Goal: Find specific page/section

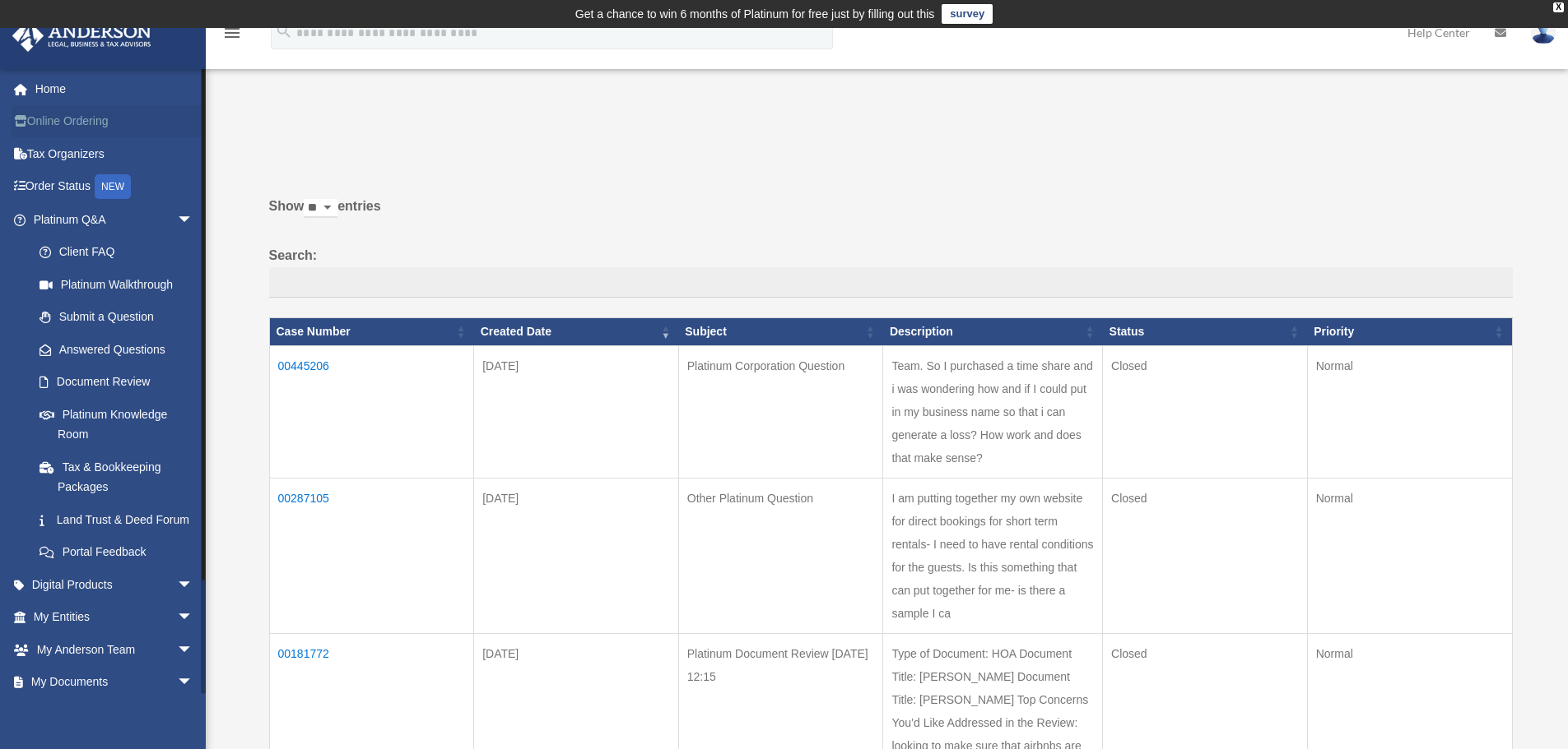
click at [80, 122] on link "Online Ordering" at bounding box center [114, 122] width 207 height 33
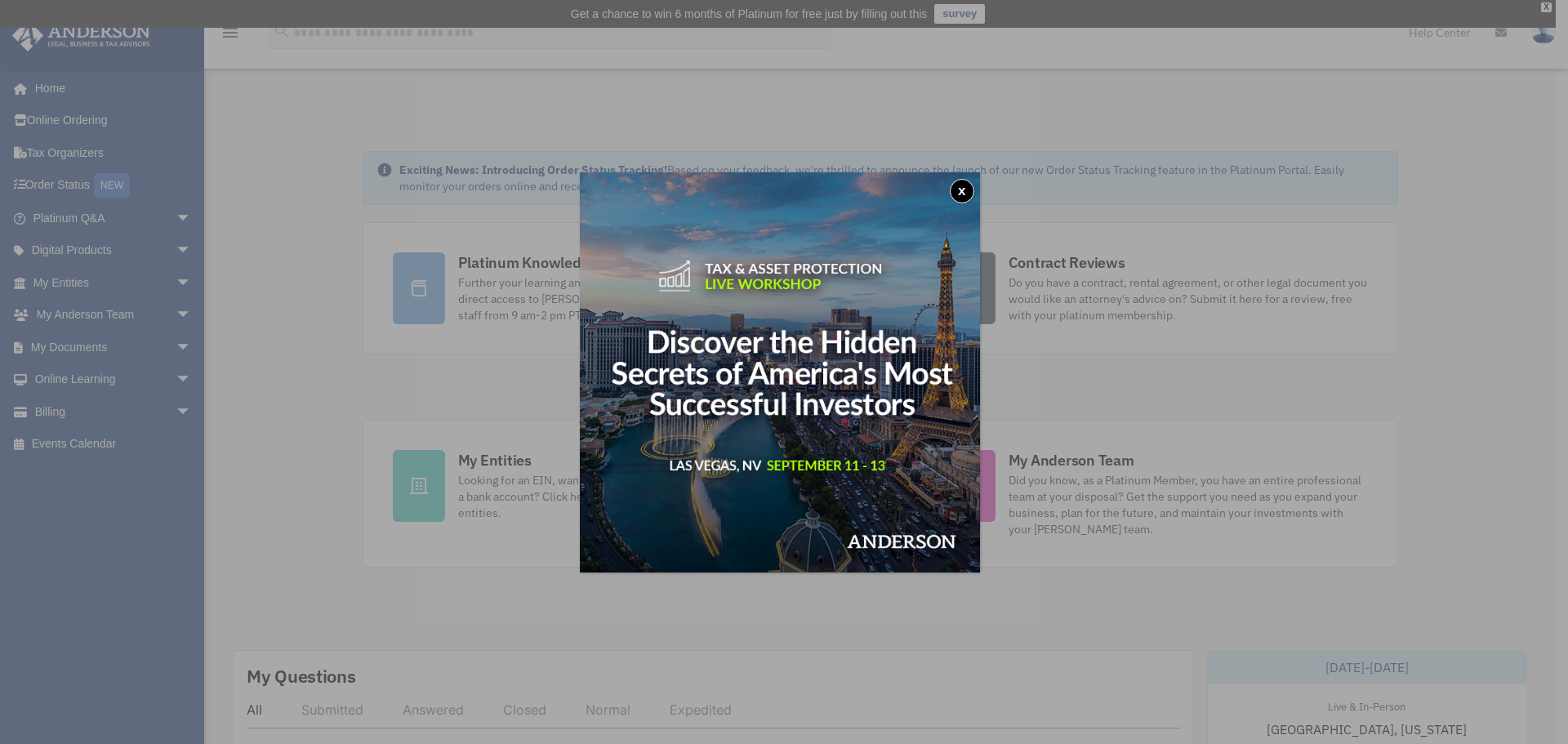
click at [961, 189] on button "x" at bounding box center [962, 191] width 24 height 24
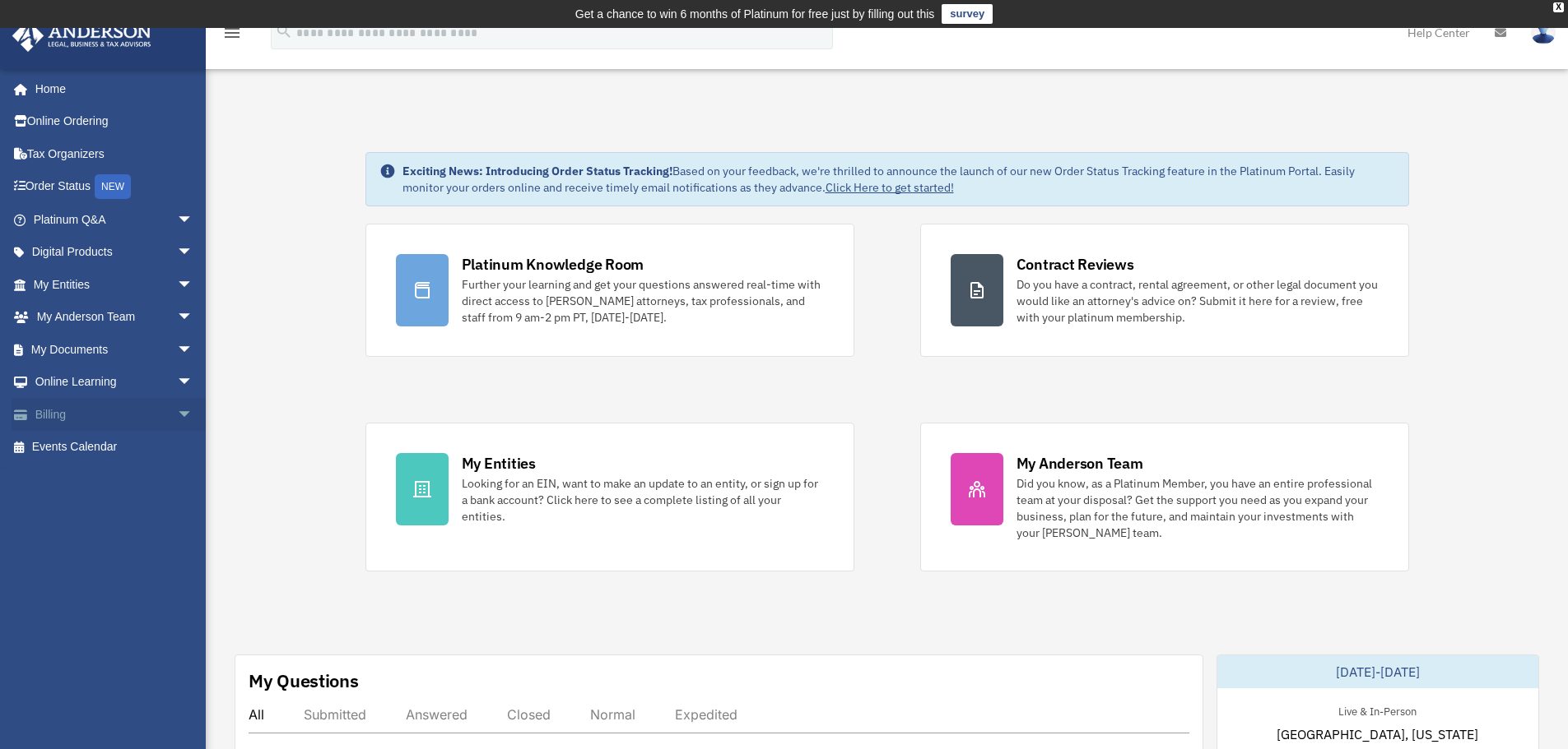
click at [62, 408] on link "Billing arrow_drop_down" at bounding box center [114, 414] width 207 height 33
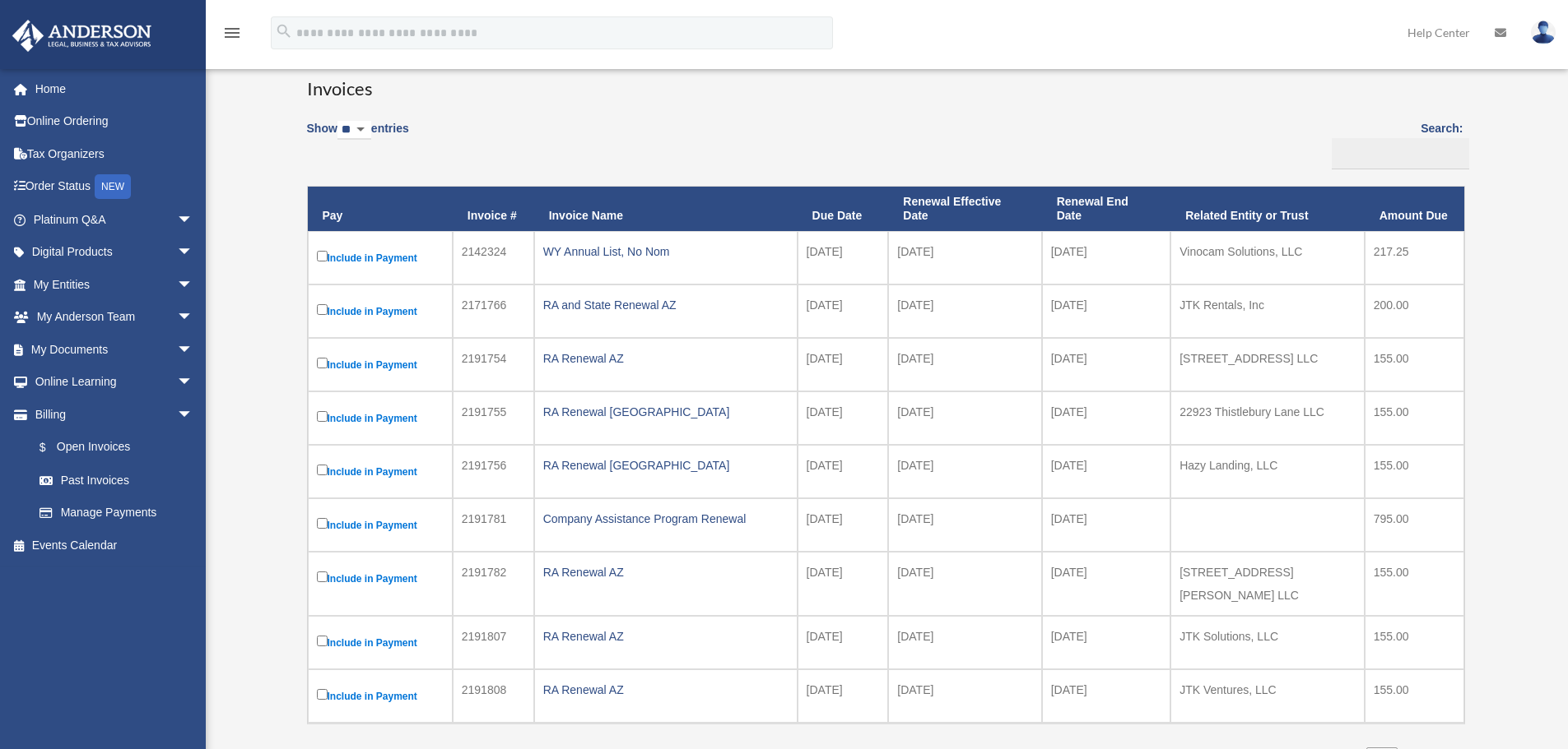
scroll to position [247, 0]
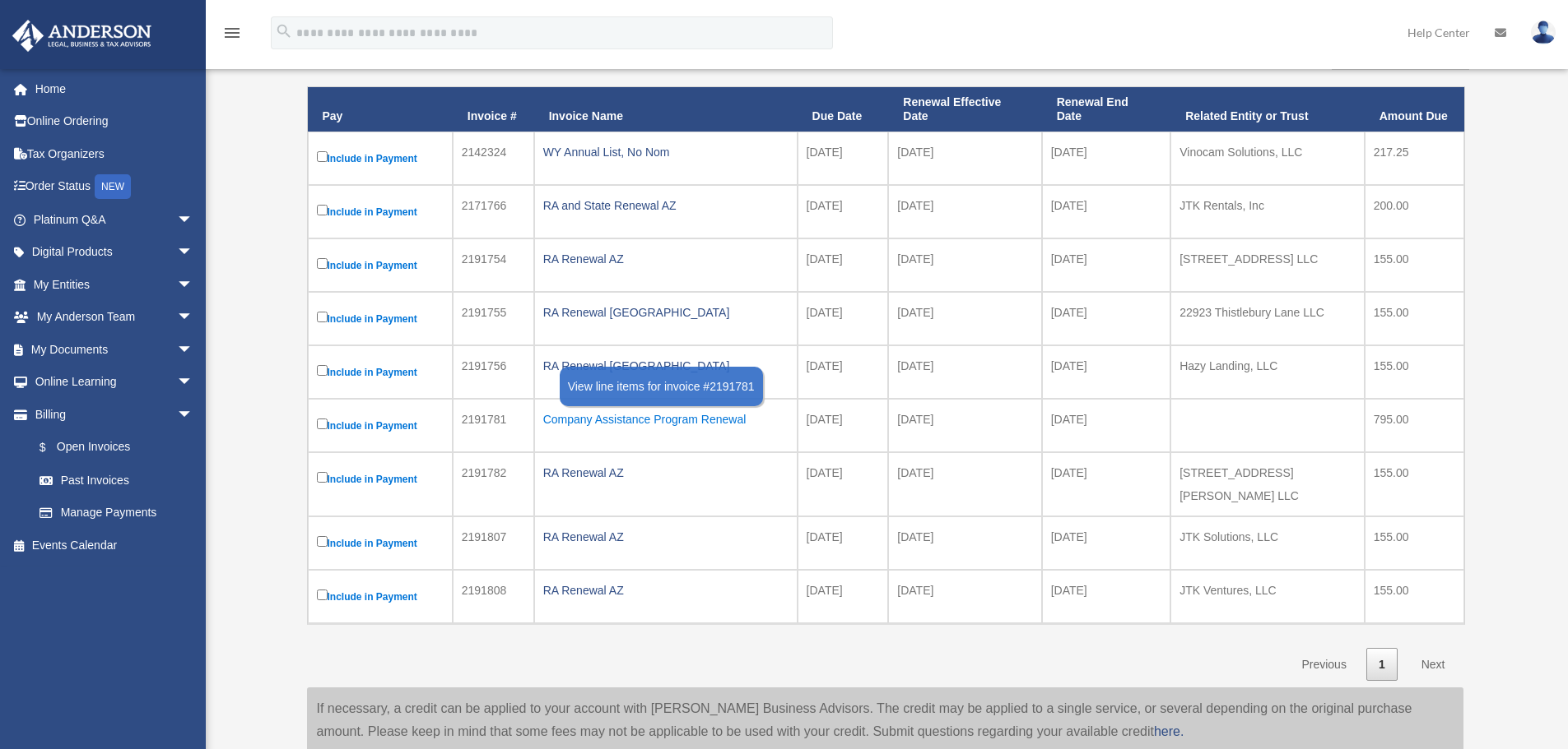
click at [658, 418] on div "Company Assistance Program Renewal" at bounding box center [666, 419] width 245 height 23
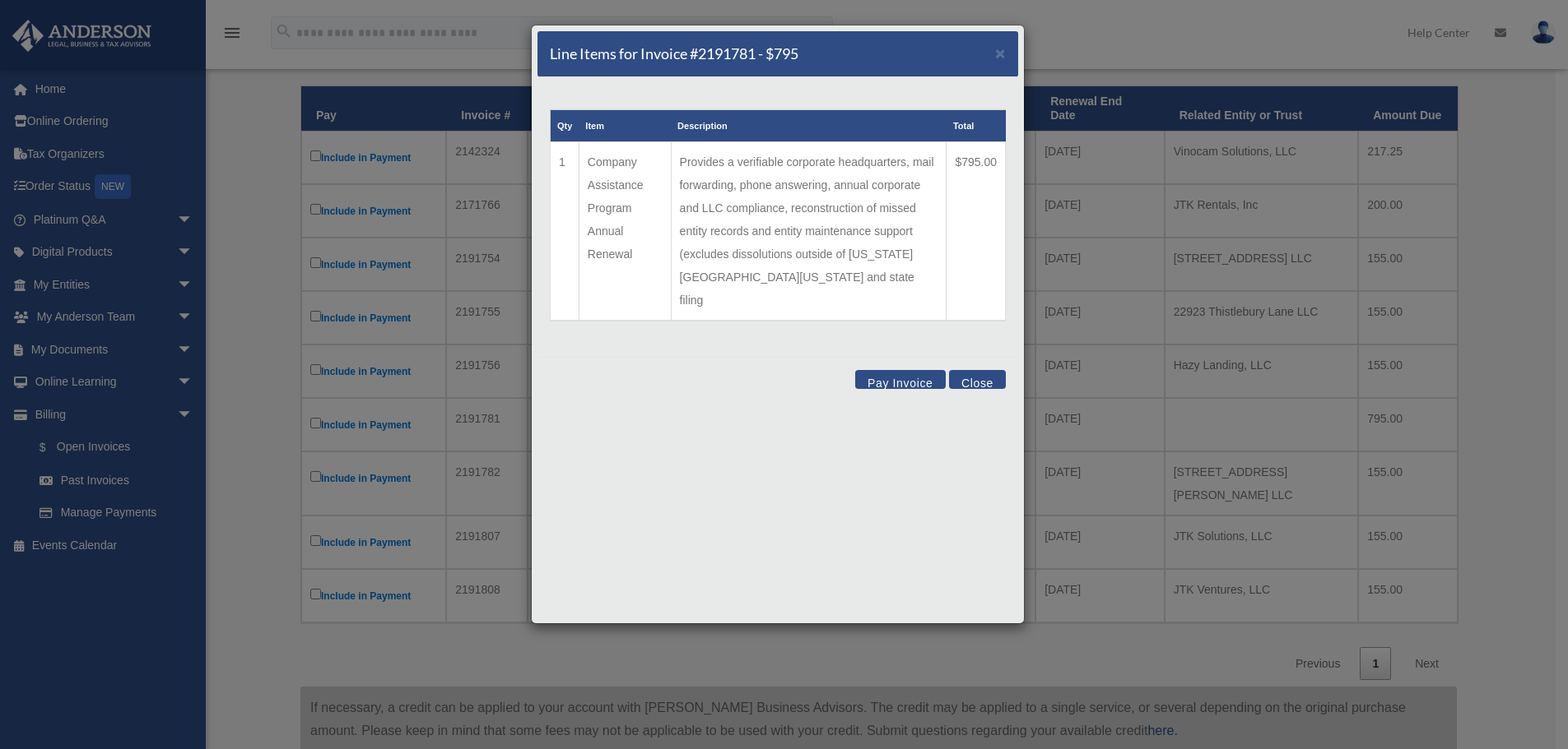
click at [981, 370] on button "Close" at bounding box center [977, 380] width 57 height 19
